Goal: Transaction & Acquisition: Purchase product/service

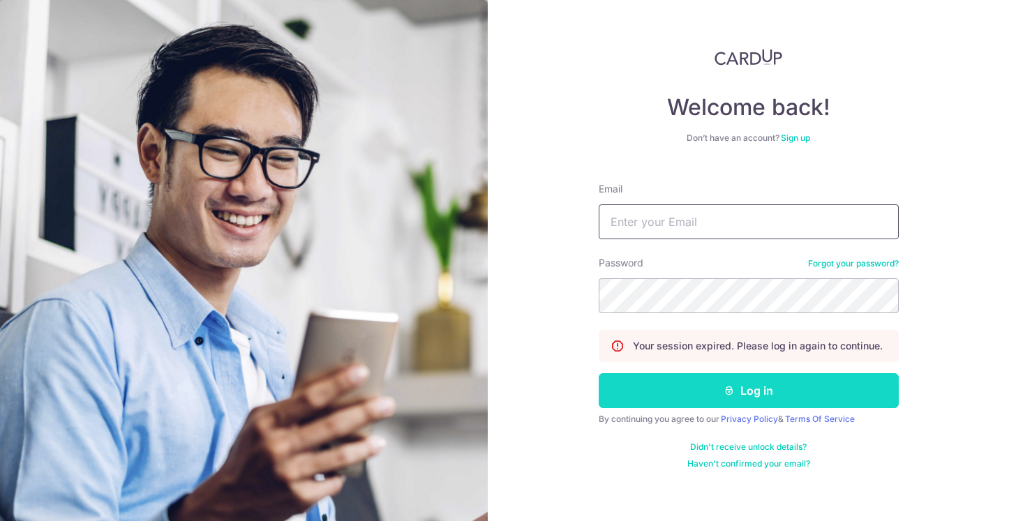
type input "trevorwong@allwouldenvy.com"
click at [716, 387] on button "Log in" at bounding box center [749, 390] width 300 height 35
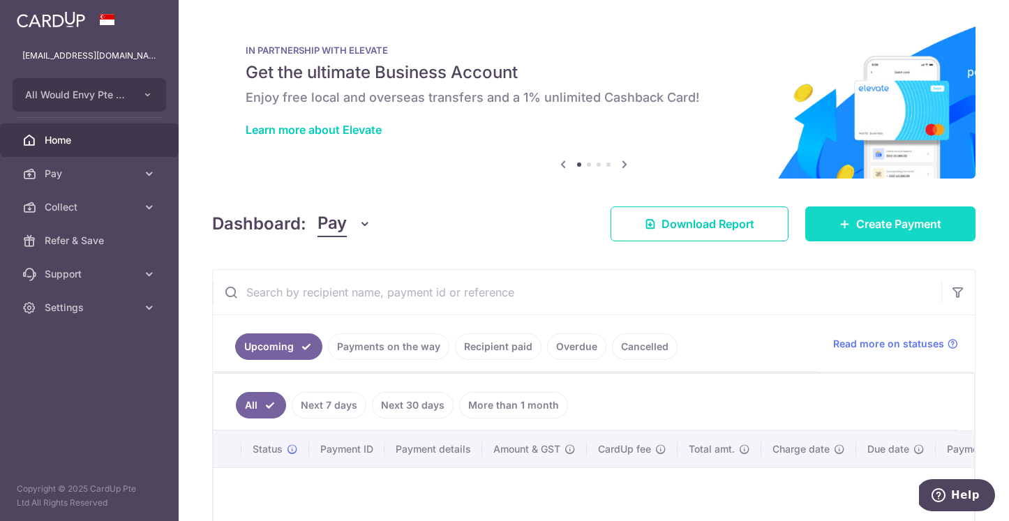
click at [842, 215] on link "Create Payment" at bounding box center [890, 224] width 170 height 35
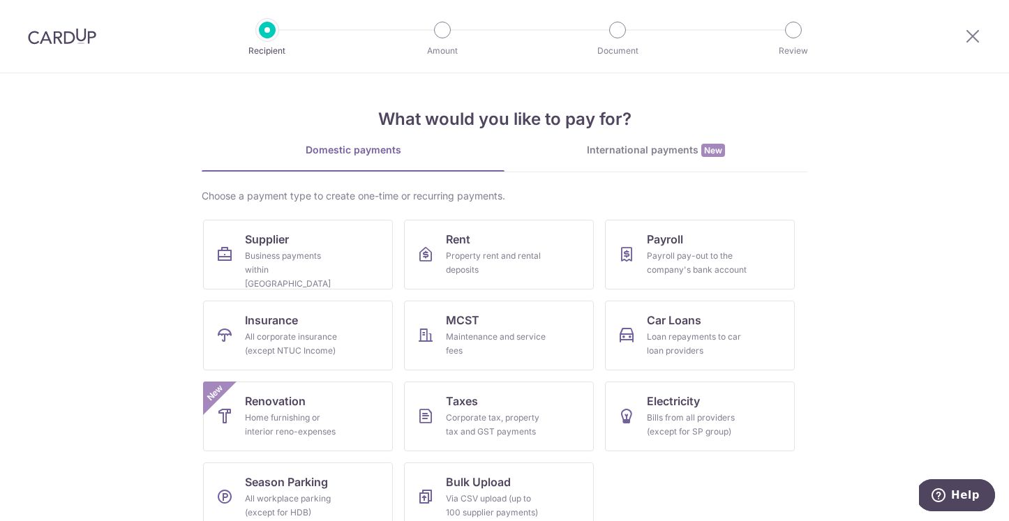
scroll to position [10, 0]
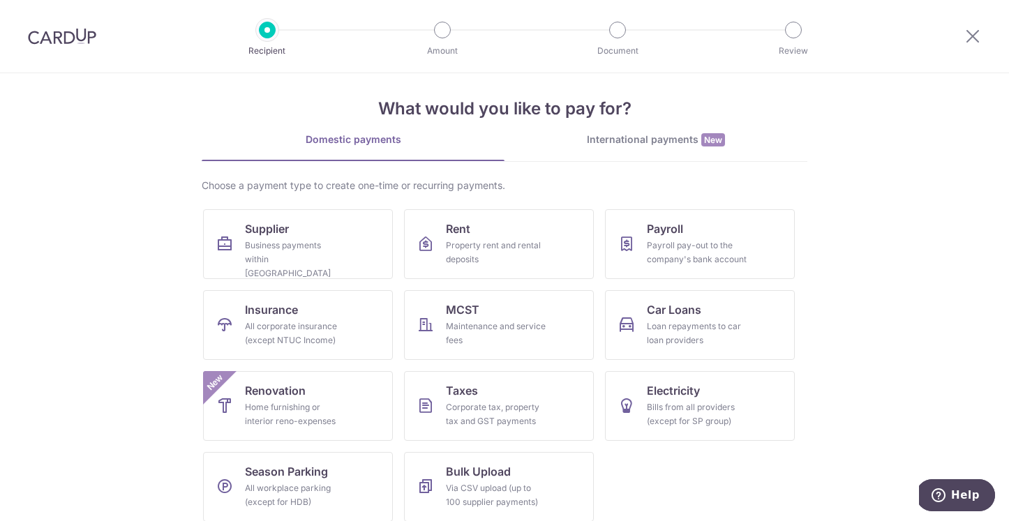
click at [576, 179] on div "Choose a payment type to create one-time or recurring payments." at bounding box center [505, 186] width 606 height 14
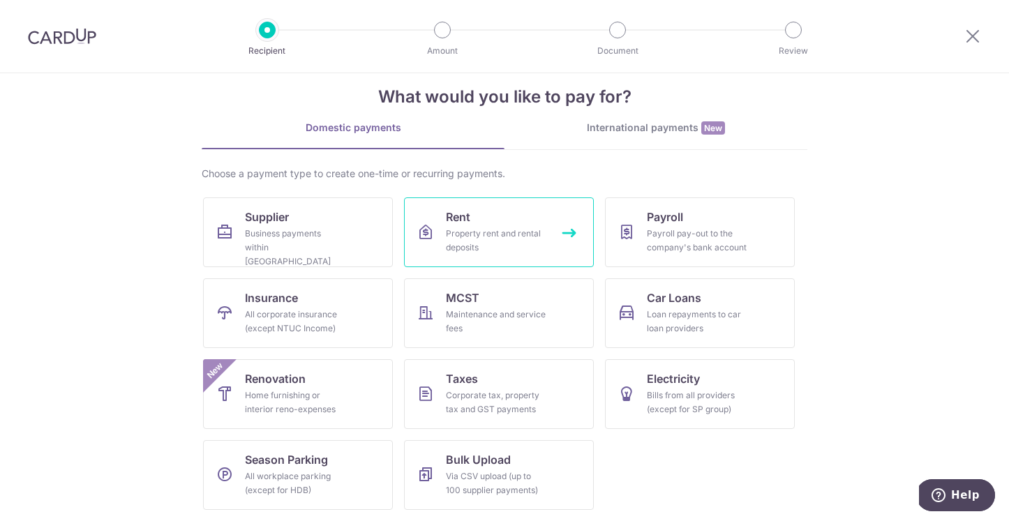
scroll to position [0, 0]
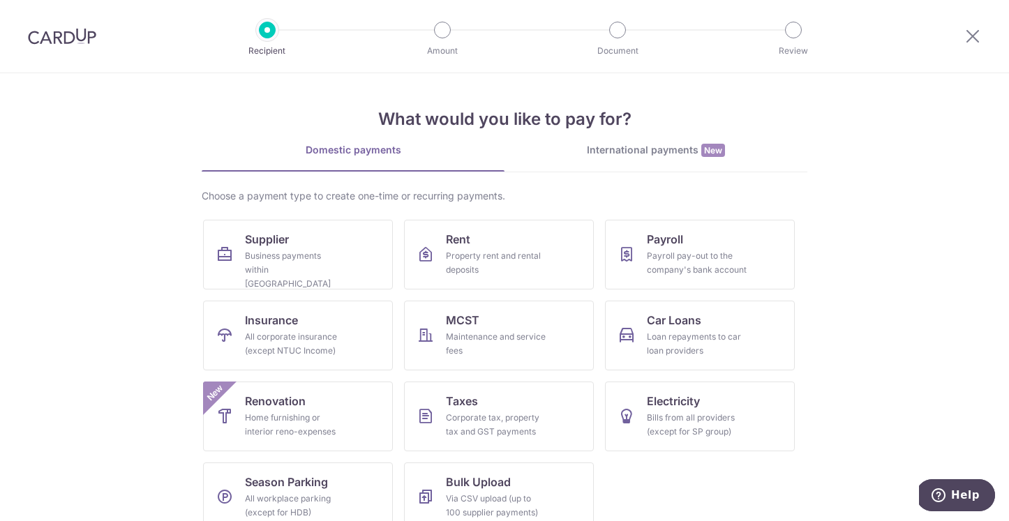
click at [589, 149] on div "International payments New" at bounding box center [656, 150] width 303 height 15
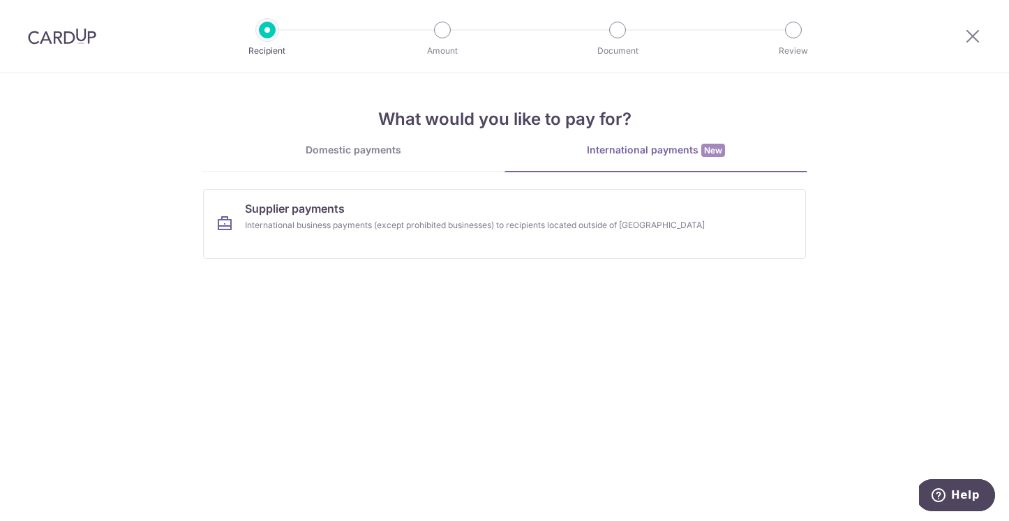
click at [433, 154] on div "Domestic payments" at bounding box center [353, 150] width 303 height 14
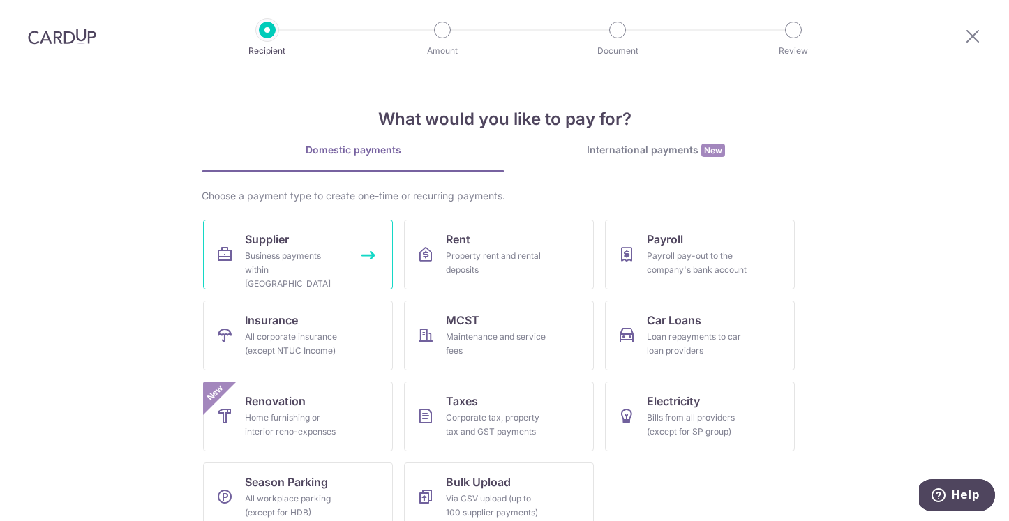
click at [318, 256] on div "Business payments within Singapore" at bounding box center [295, 270] width 101 height 42
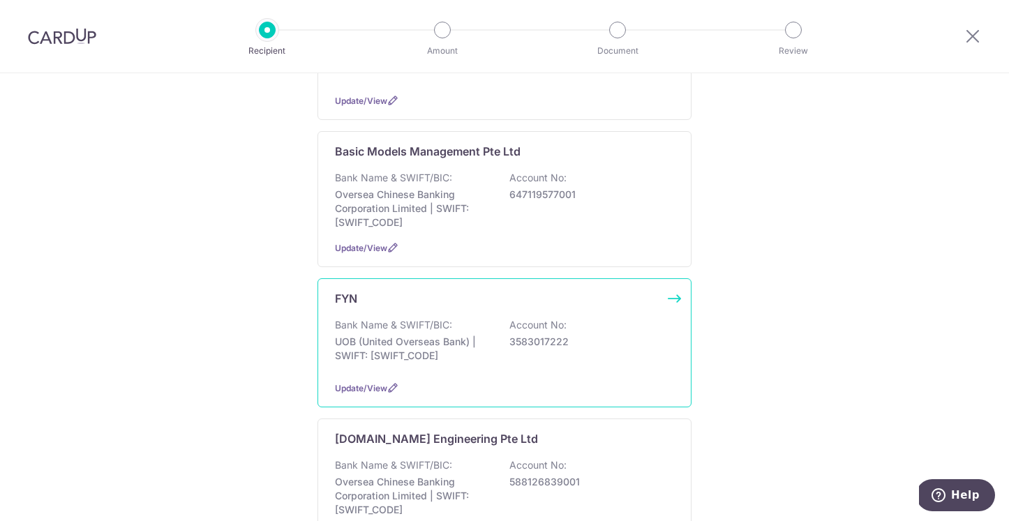
scroll to position [470, 0]
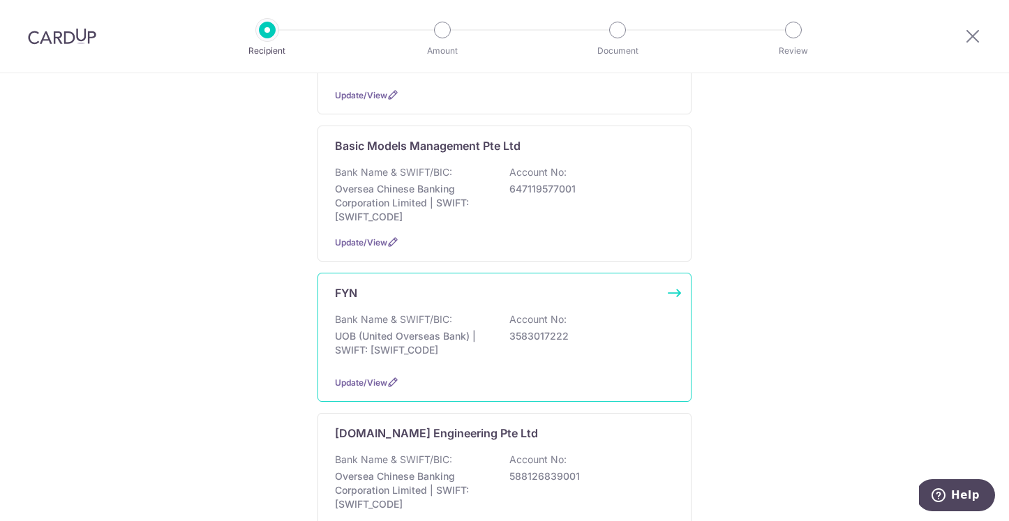
click at [492, 358] on div "FYN Bank Name & SWIFT/BIC: UOB (United Overseas Bank) | SWIFT: UOVBSGSGXXX Acco…" at bounding box center [505, 337] width 374 height 129
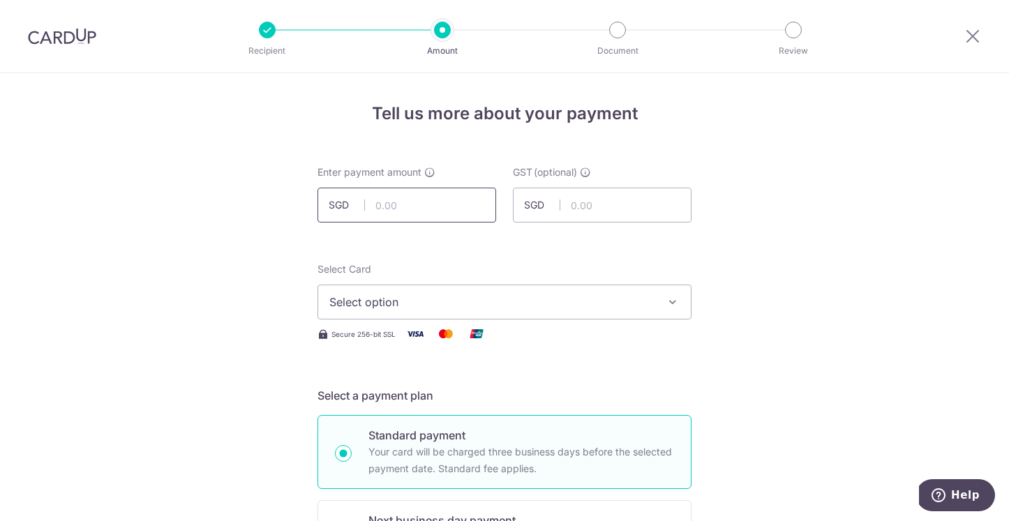
click at [413, 214] on input "text" at bounding box center [407, 205] width 179 height 35
type input "74,705.00"
click at [502, 301] on span "Select option" at bounding box center [491, 302] width 325 height 17
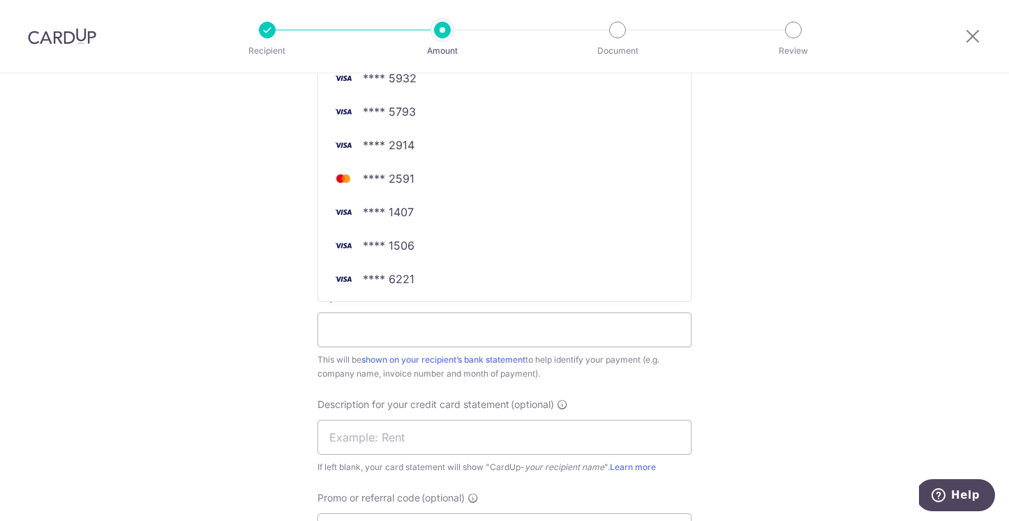
scroll to position [577, 0]
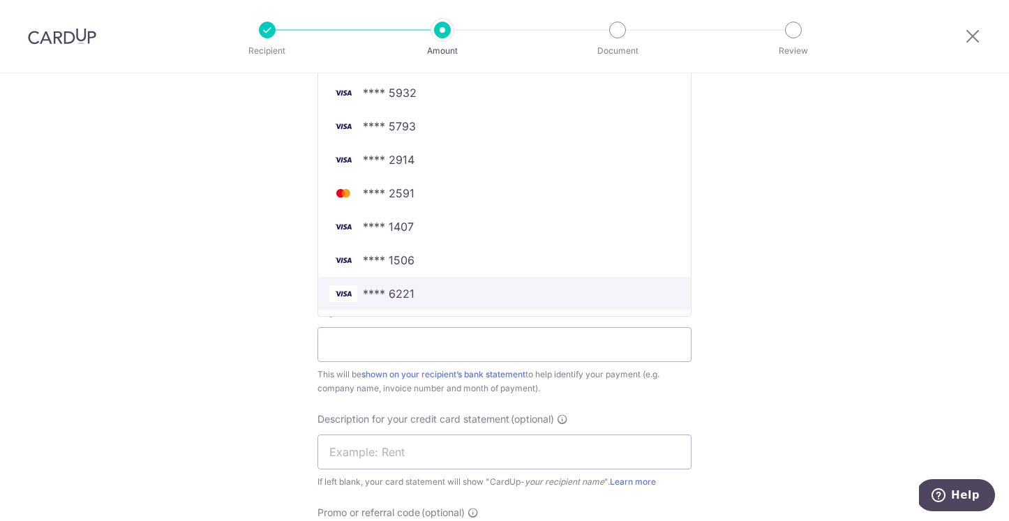
click at [479, 298] on span "**** 6221" at bounding box center [504, 293] width 350 height 17
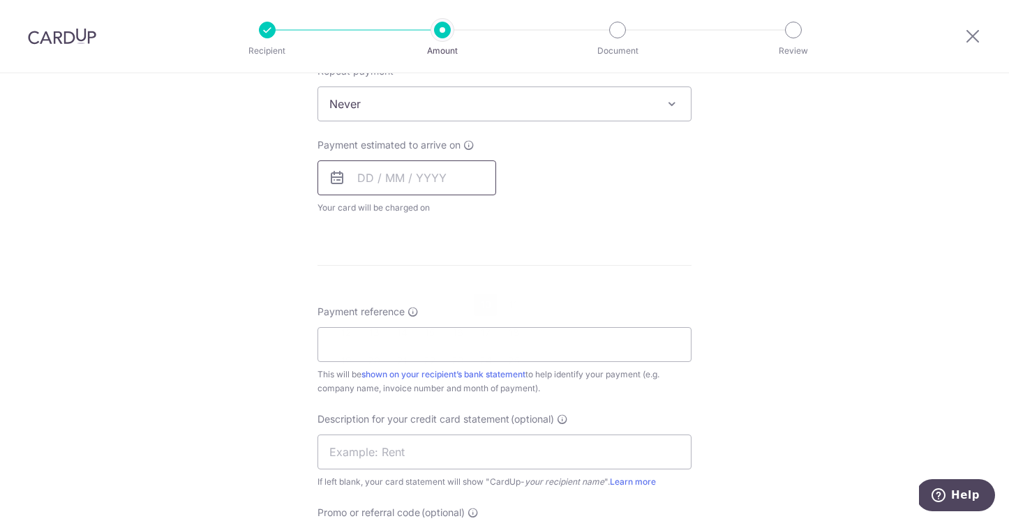
click at [429, 178] on input "text" at bounding box center [407, 178] width 179 height 35
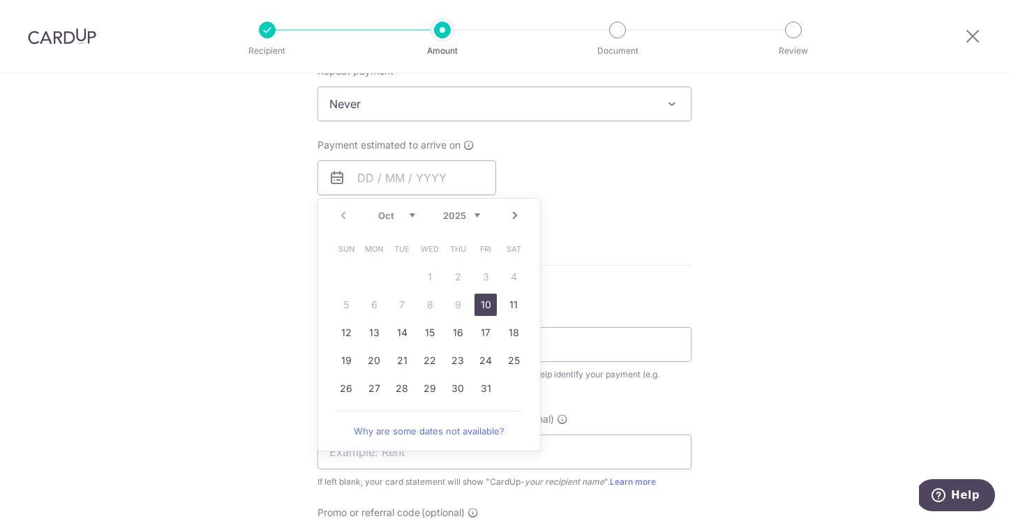
click at [480, 299] on link "10" at bounding box center [486, 305] width 22 height 22
type input "10/10/2025"
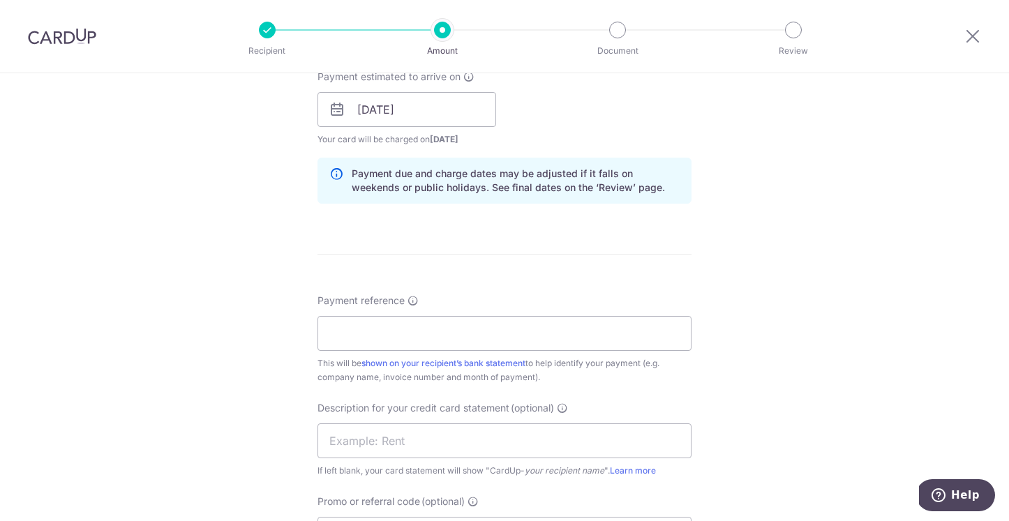
scroll to position [684, 0]
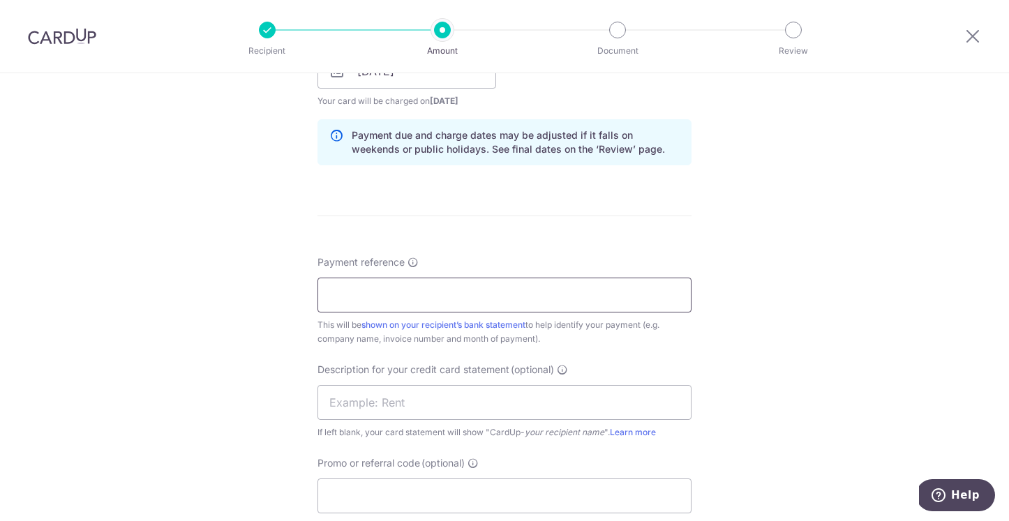
click at [429, 306] on input "Payment reference" at bounding box center [505, 295] width 374 height 35
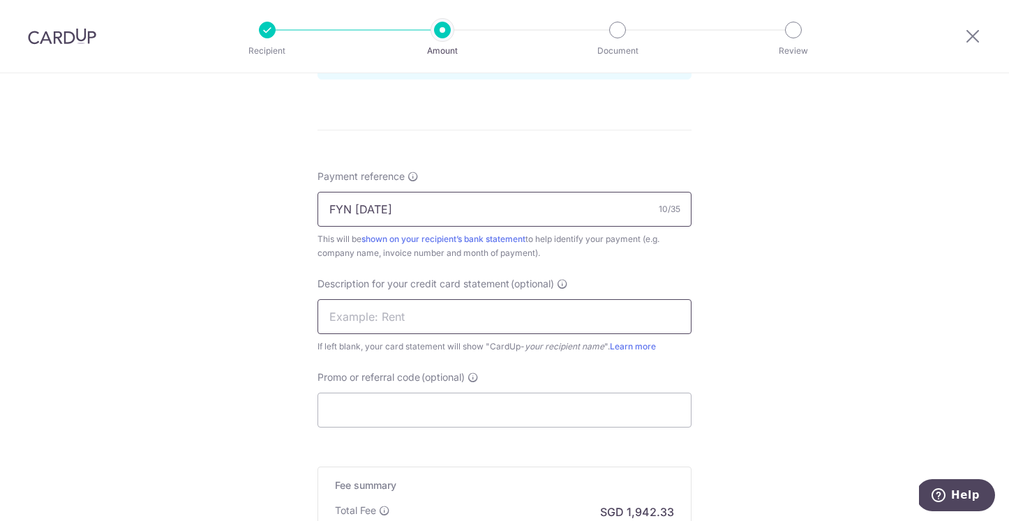
scroll to position [796, 0]
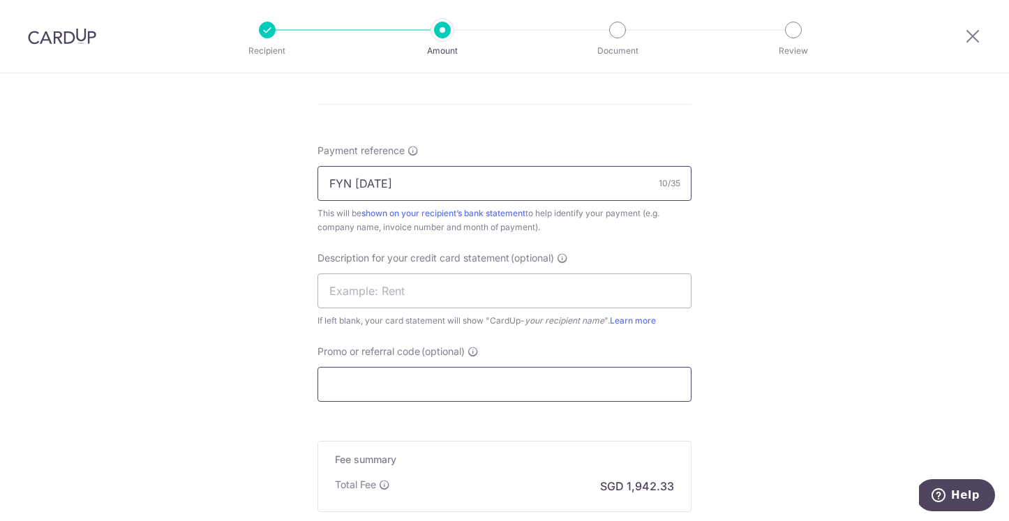
type input "FYN SEP 25"
click at [486, 389] on input "Promo or referral code (optional)" at bounding box center [505, 384] width 374 height 35
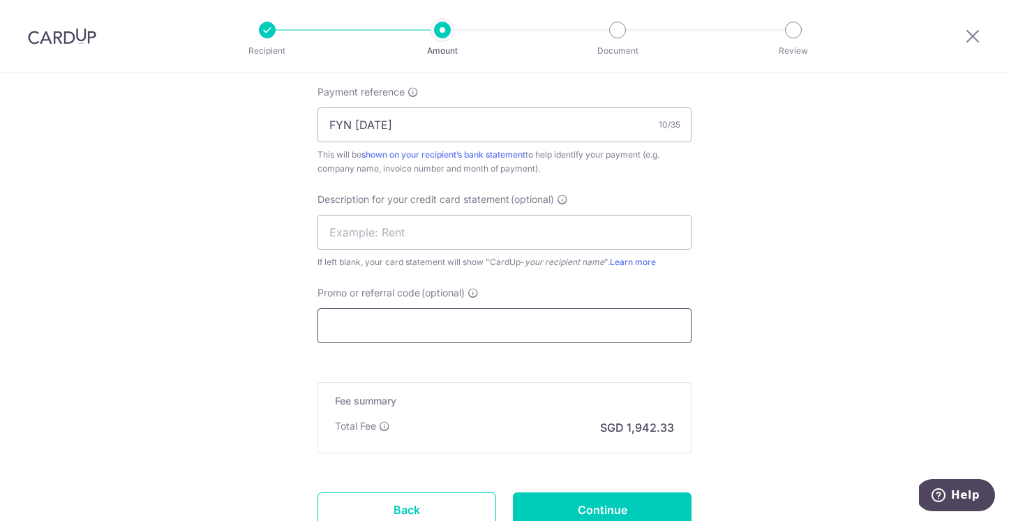
scroll to position [872, 0]
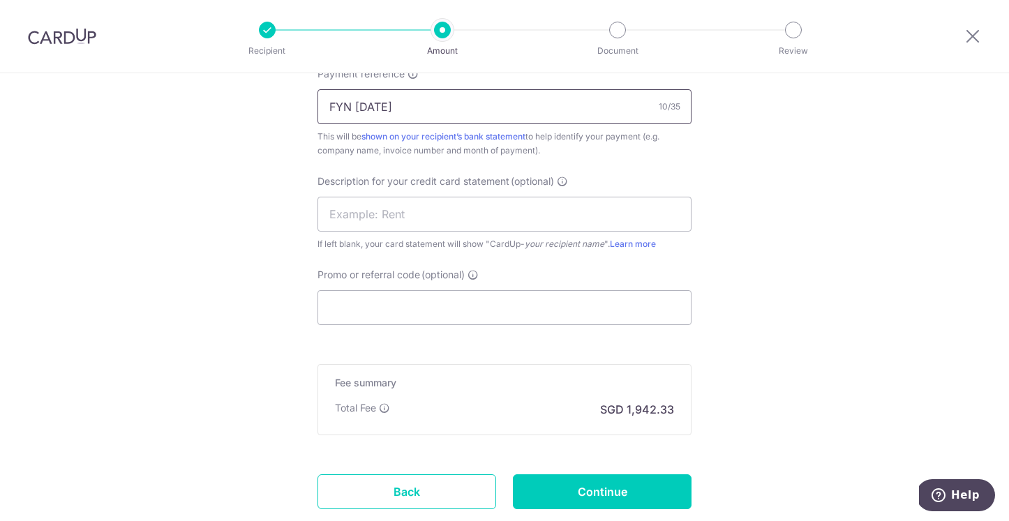
click at [412, 98] on input "FYN SEP 25" at bounding box center [505, 106] width 374 height 35
click at [407, 206] on input "text" at bounding box center [505, 214] width 374 height 35
paste input "FYN SEP 25"
type input "FYN SEP 25"
click at [380, 309] on input "Promo or referral code (optional)" at bounding box center [505, 307] width 374 height 35
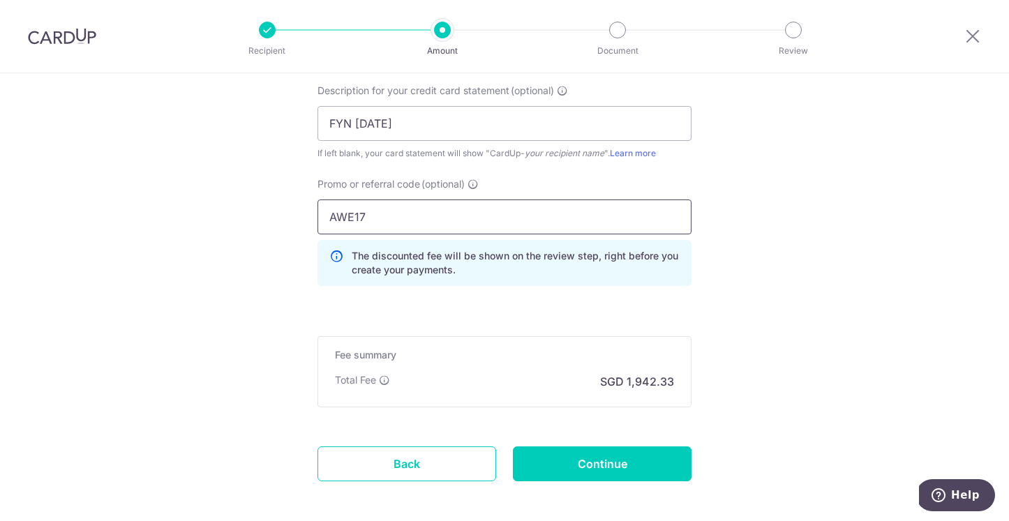
scroll to position [1028, 0]
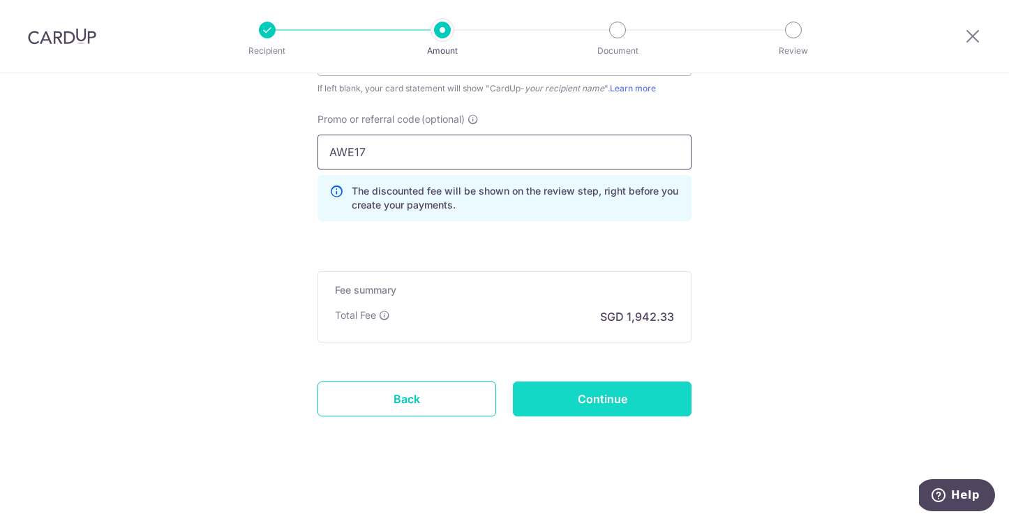
type input "AWE17"
click at [561, 398] on input "Continue" at bounding box center [602, 399] width 179 height 35
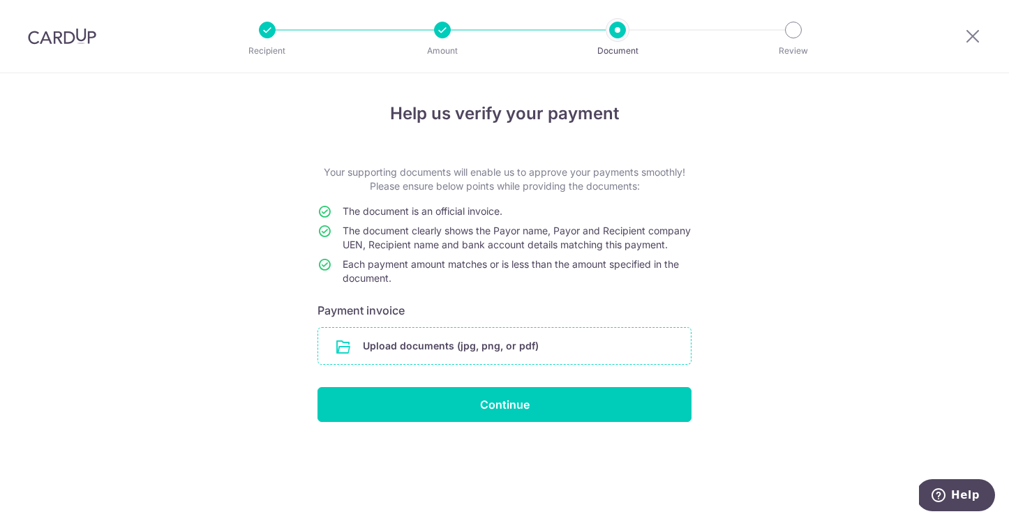
click at [496, 364] on input "file" at bounding box center [504, 346] width 373 height 36
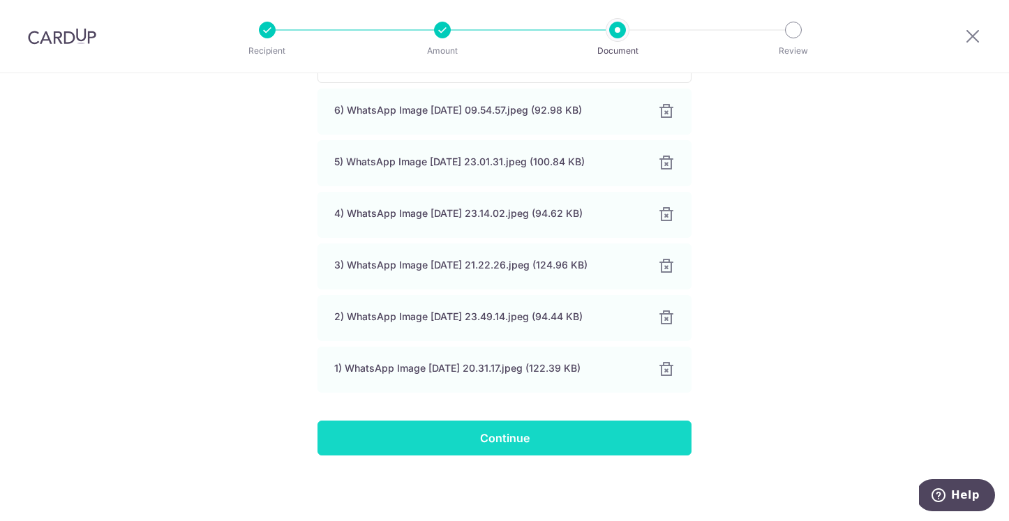
scroll to position [348, 0]
click at [470, 442] on input "Continue" at bounding box center [505, 438] width 374 height 35
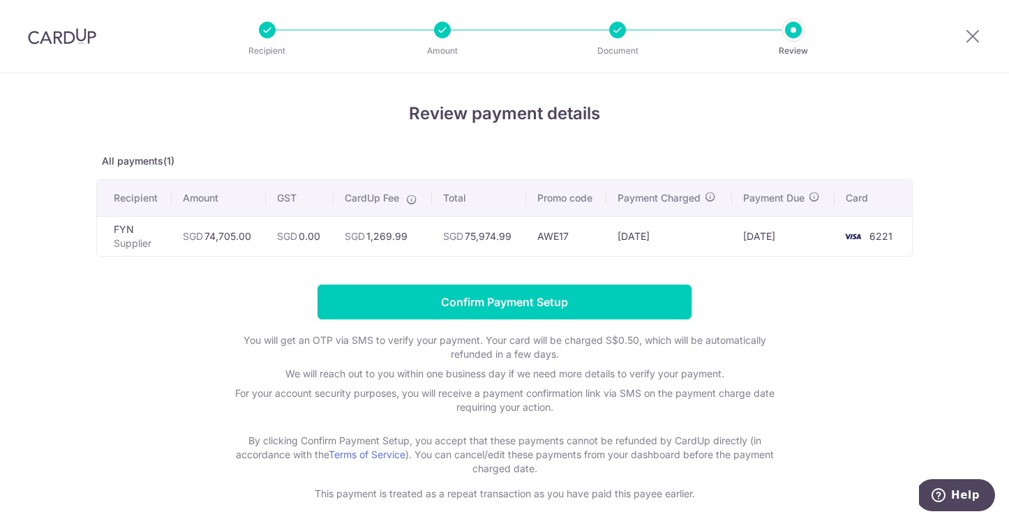
click at [240, 369] on p "We will reach out to you within one business day if we need more details to ver…" at bounding box center [504, 374] width 558 height 14
click at [249, 234] on td "SGD 74,705.00" at bounding box center [219, 236] width 94 height 40
drag, startPoint x: 258, startPoint y: 238, endPoint x: 208, endPoint y: 234, distance: 49.7
click at [208, 234] on td "SGD 74,705.00" at bounding box center [219, 236] width 94 height 40
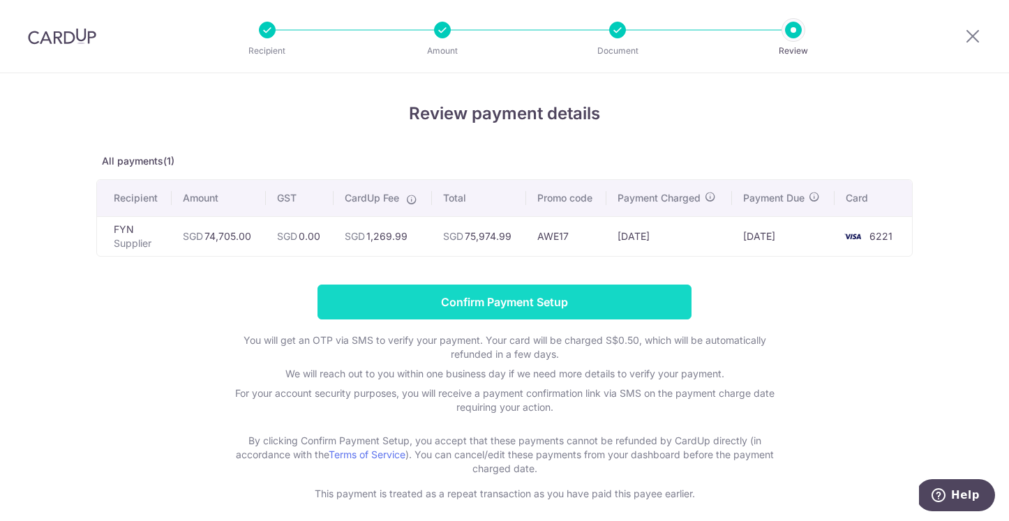
copy td "74,705.00"
click at [477, 305] on input "Confirm Payment Setup" at bounding box center [505, 302] width 374 height 35
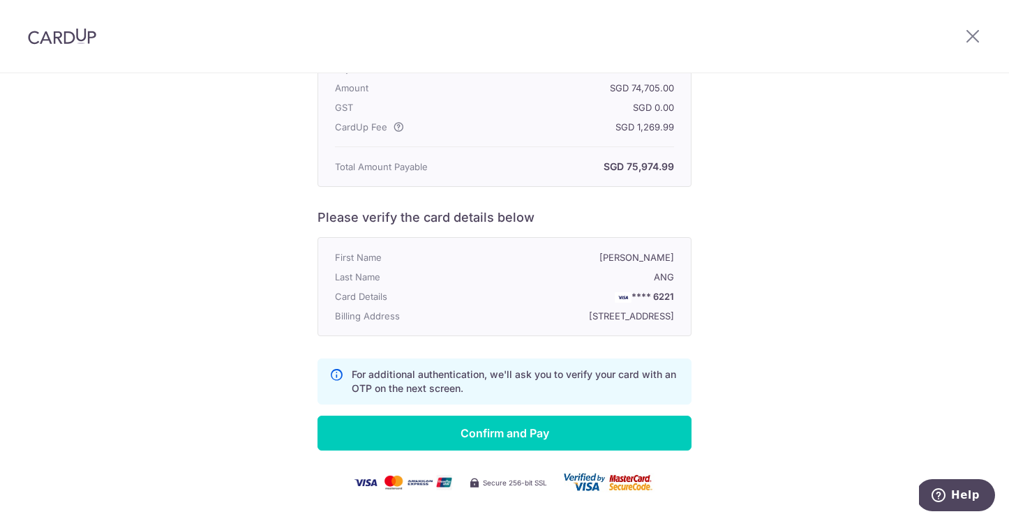
scroll to position [239, 0]
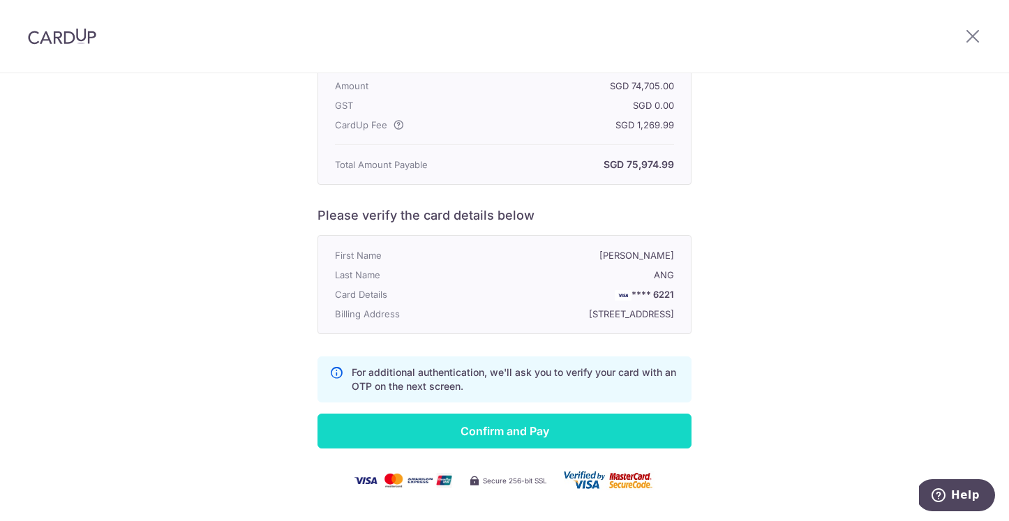
click at [466, 447] on input "Confirm and Pay" at bounding box center [505, 431] width 374 height 35
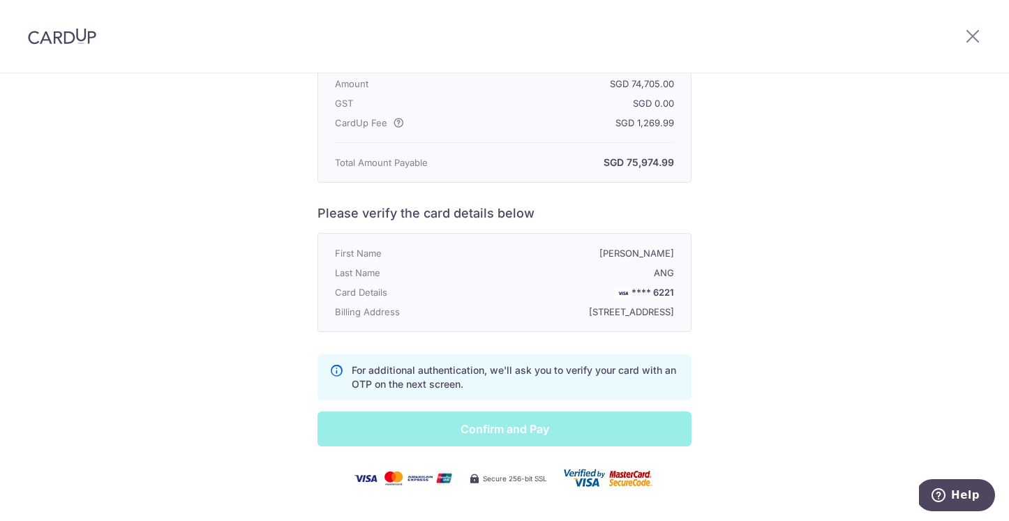
scroll to position [291, 0]
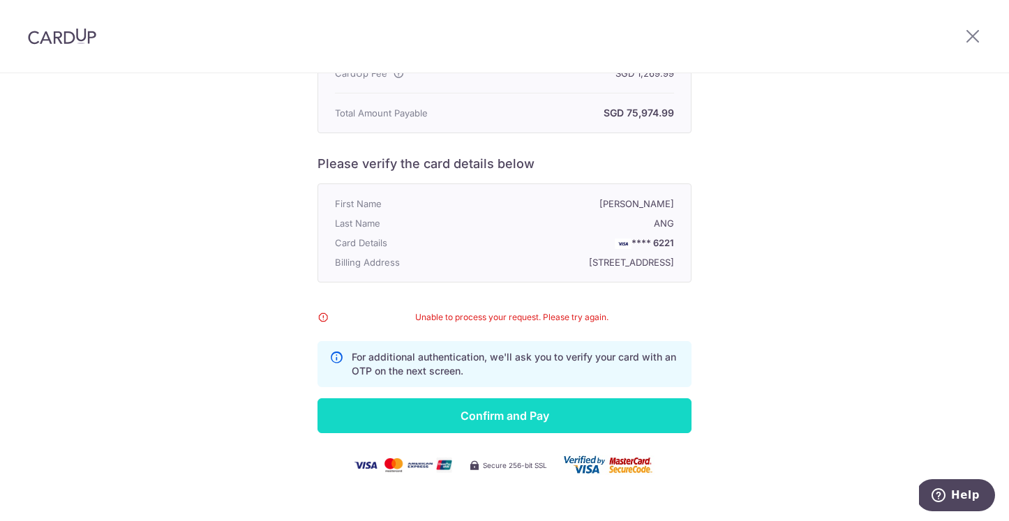
click at [601, 433] on input "Confirm and Pay" at bounding box center [505, 416] width 374 height 35
click at [575, 427] on input "Confirm and Pay" at bounding box center [505, 416] width 374 height 35
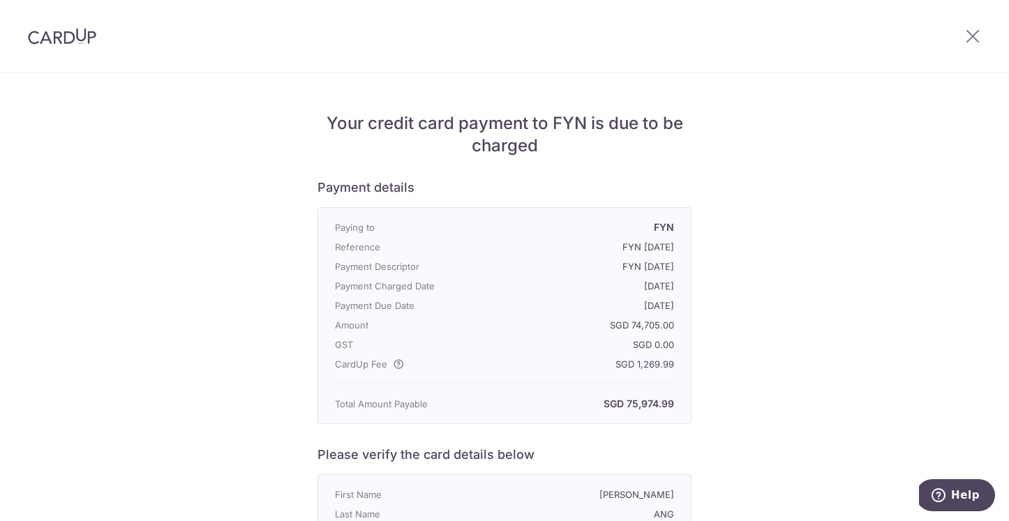
scroll to position [327, 0]
